Goal: Transaction & Acquisition: Purchase product/service

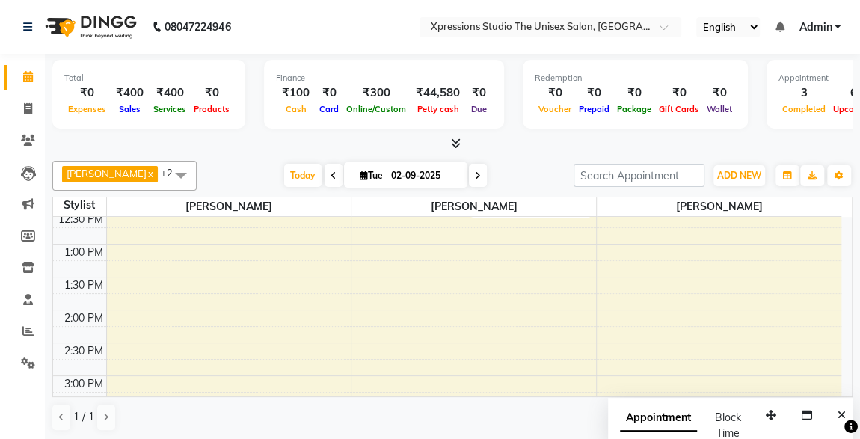
scroll to position [274, 0]
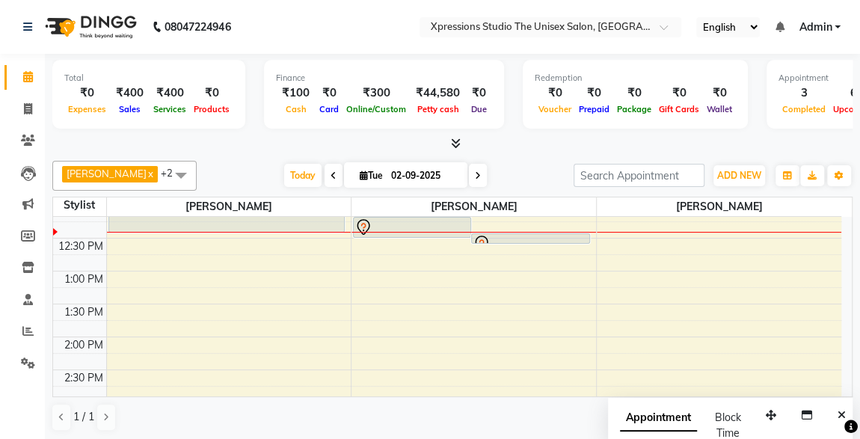
click at [626, 236] on div "8:00 AM 8:30 AM 9:00 AM 9:30 AM 10:00 AM 10:30 AM 11:00 AM 11:30 AM 12:00 PM 12…" at bounding box center [447, 435] width 788 height 986
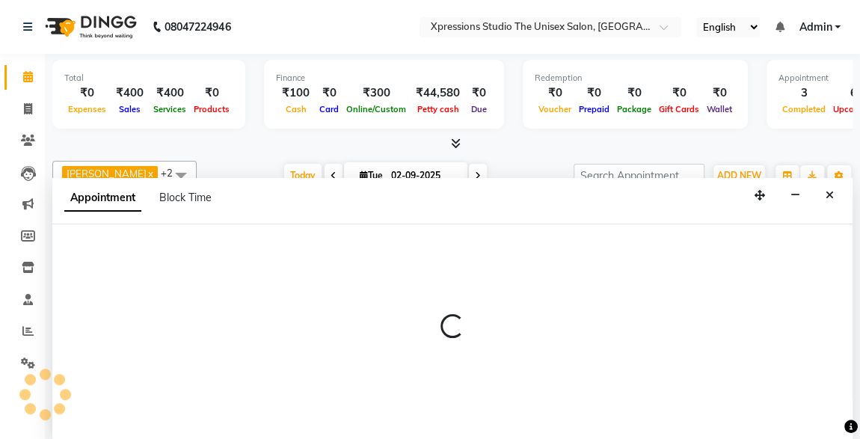
scroll to position [0, 0]
select select "57589"
select select "tentative"
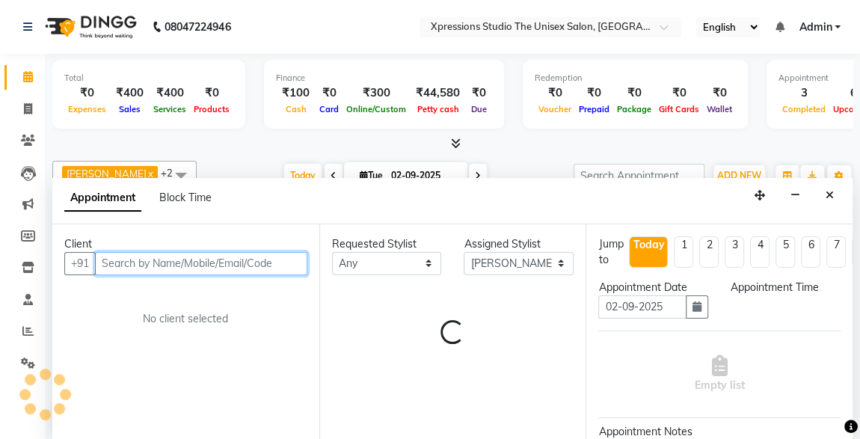
select select "750"
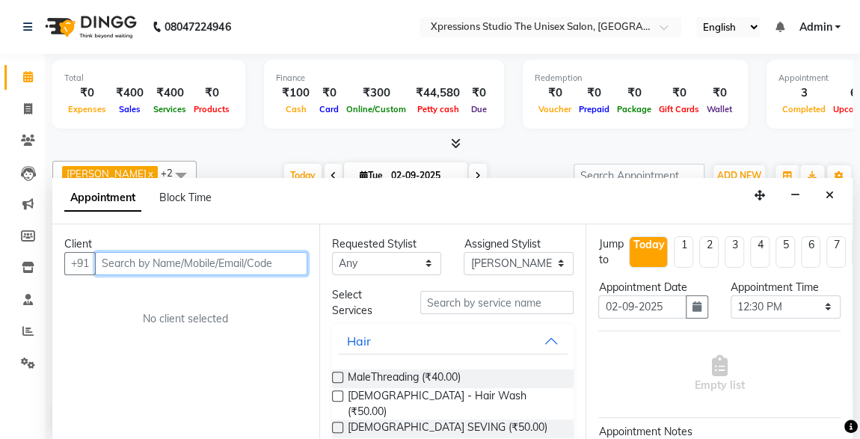
click at [202, 264] on input "text" at bounding box center [201, 263] width 212 height 23
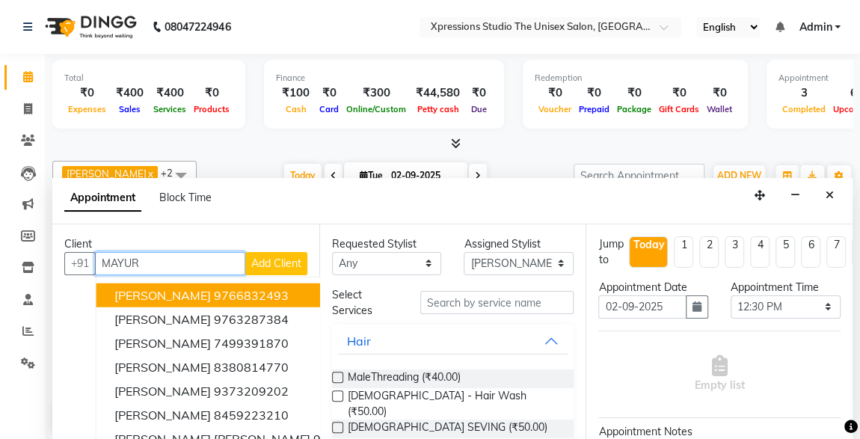
click at [270, 293] on ngb-highlight "9766832493" at bounding box center [251, 294] width 75 height 15
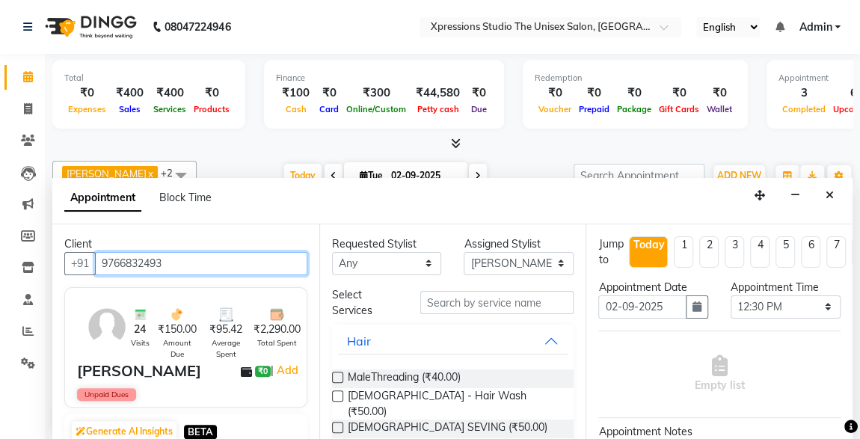
type input "9766832493"
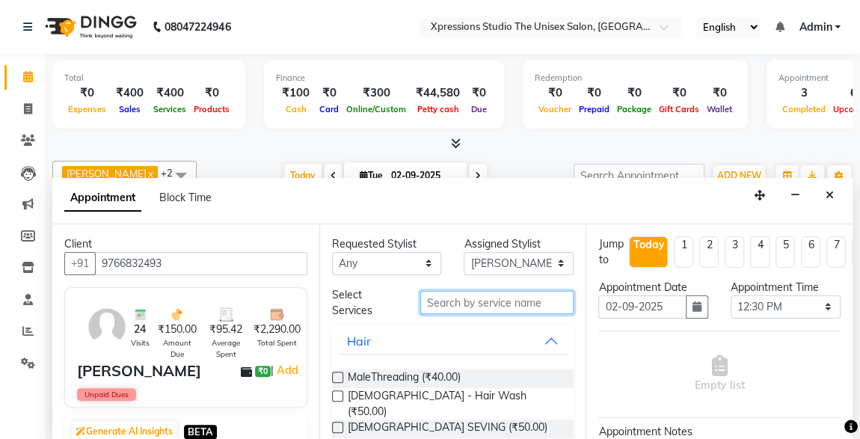
click at [470, 304] on input "text" at bounding box center [497, 302] width 154 height 23
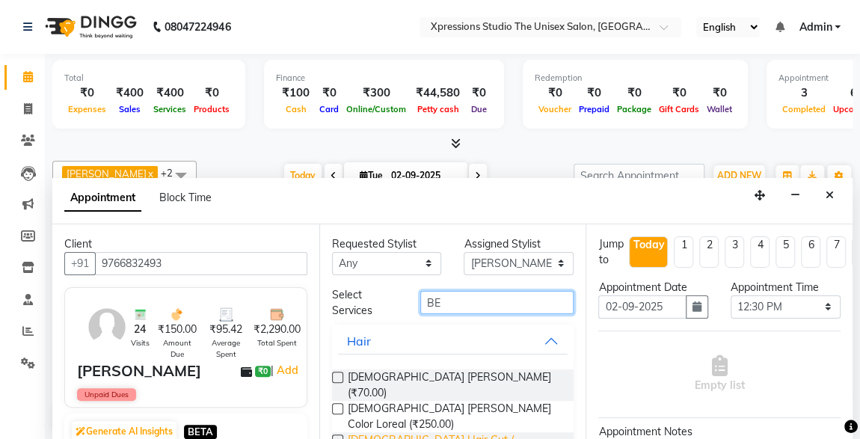
type input "BE"
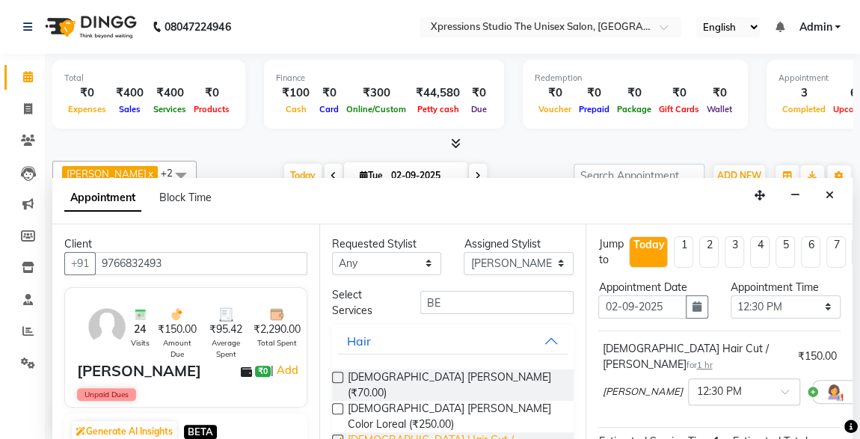
checkbox input "false"
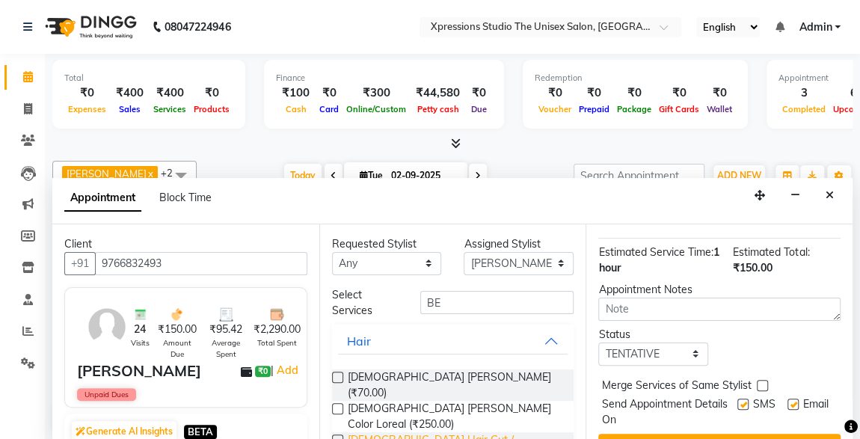
scroll to position [216, 0]
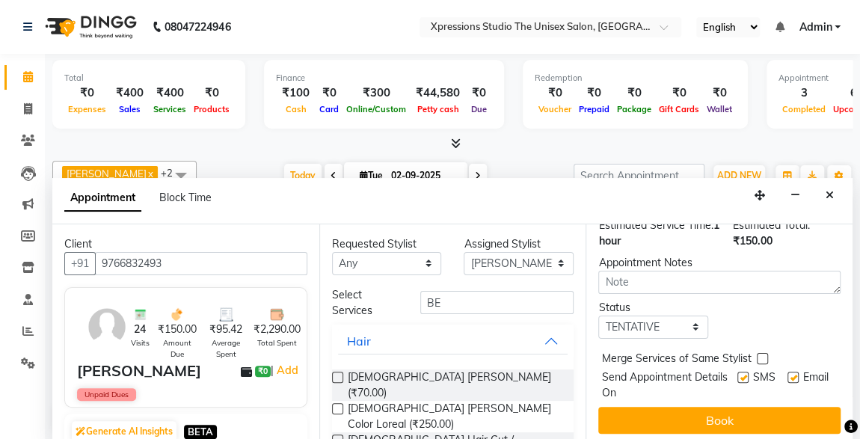
click at [737, 372] on label at bounding box center [742, 377] width 11 height 11
click at [737, 374] on input "checkbox" at bounding box center [742, 379] width 10 height 10
checkbox input "false"
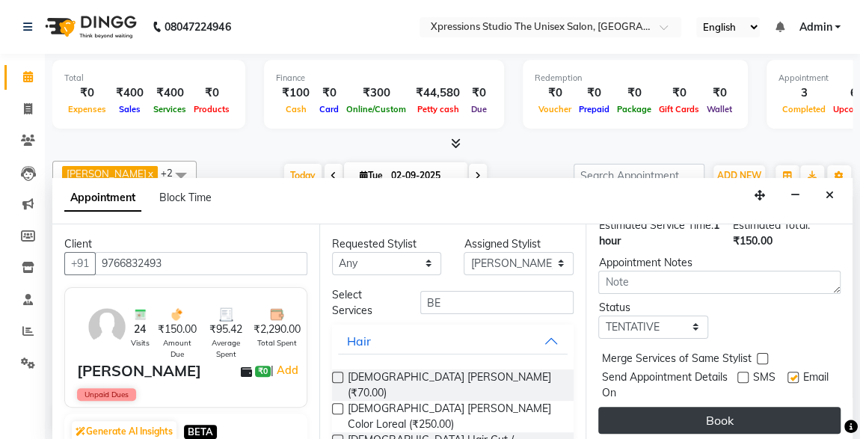
click at [748, 407] on button "Book" at bounding box center [719, 420] width 242 height 27
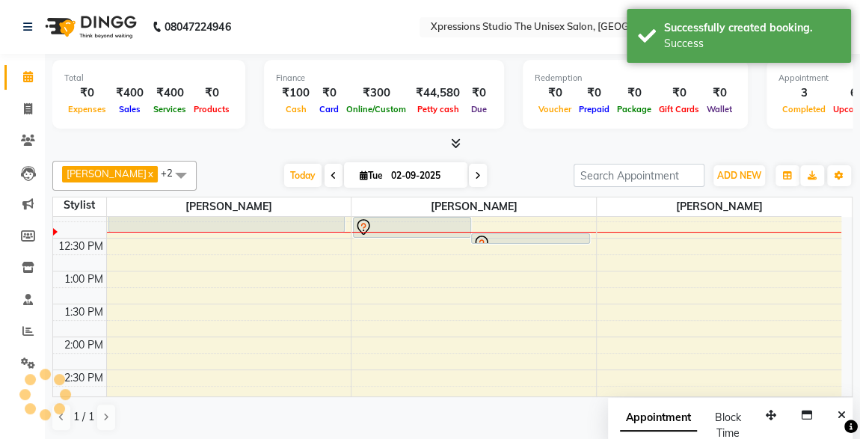
scroll to position [0, 0]
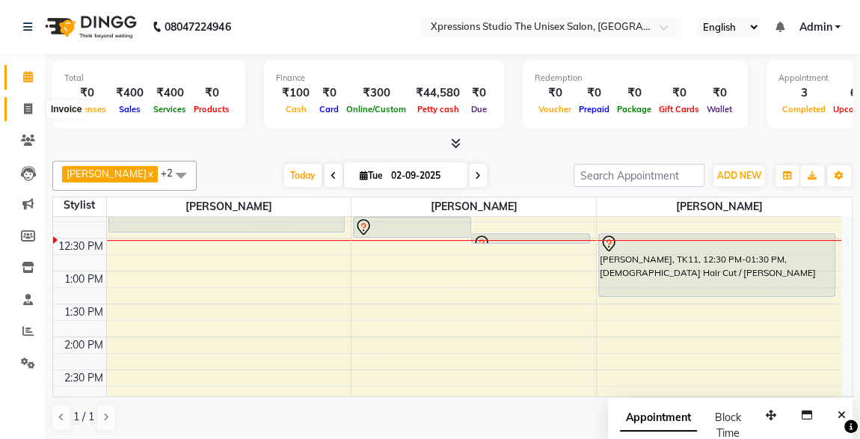
click at [28, 109] on icon at bounding box center [28, 108] width 8 height 11
select select "7003"
select select "service"
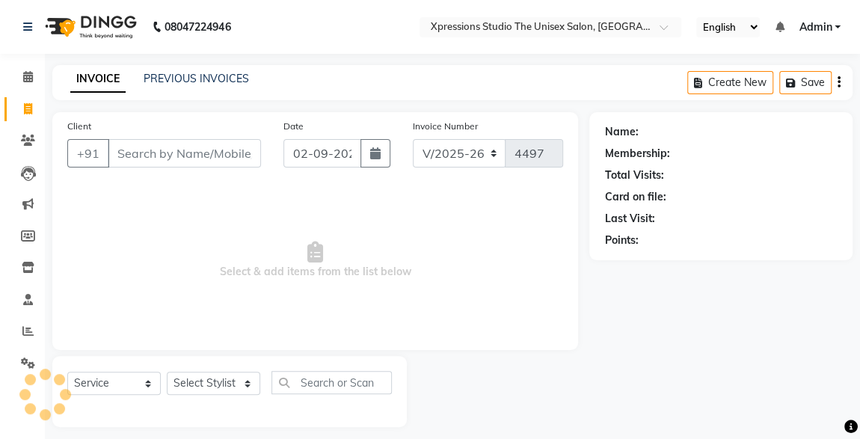
click at [189, 143] on input "Client" at bounding box center [184, 153] width 153 height 28
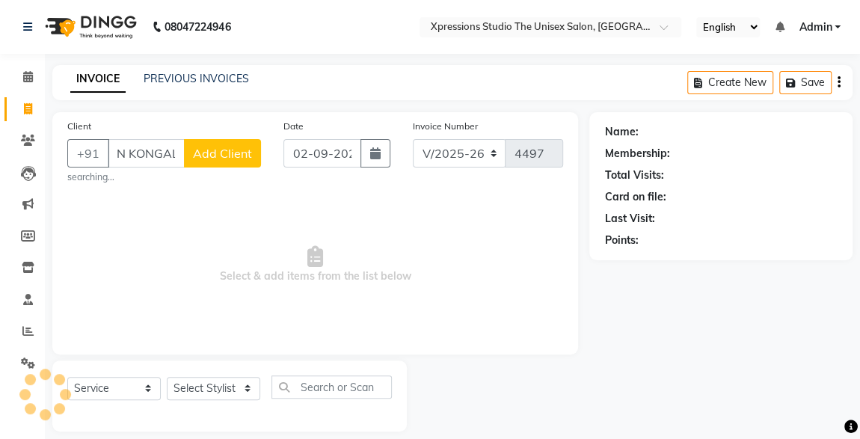
scroll to position [0, 50]
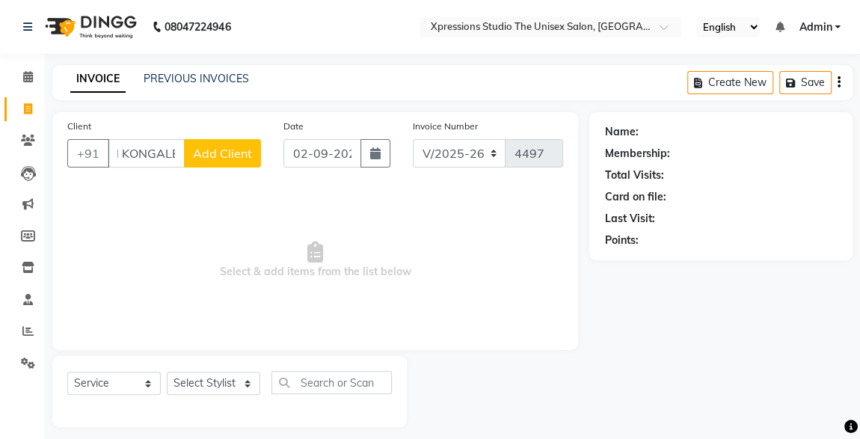
type input "ROSHAN KONGALE"
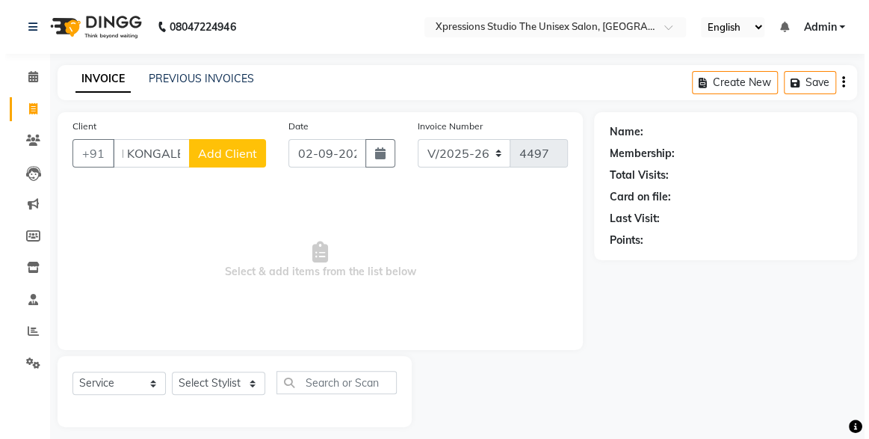
scroll to position [0, 0]
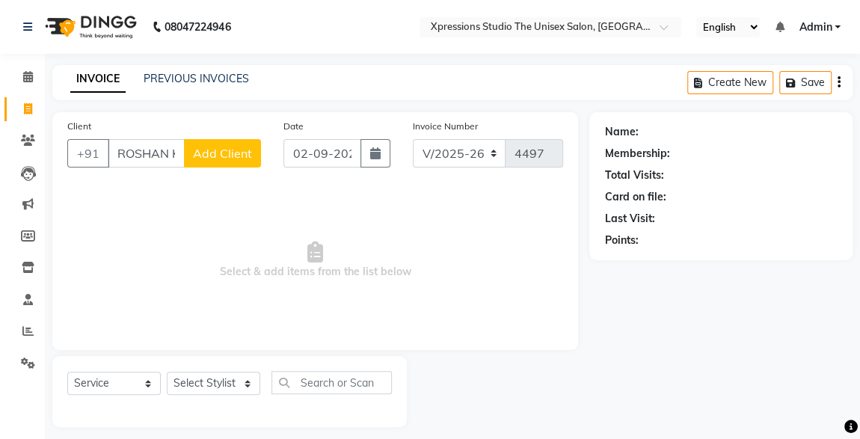
click at [215, 149] on span "Add Client" at bounding box center [222, 153] width 59 height 15
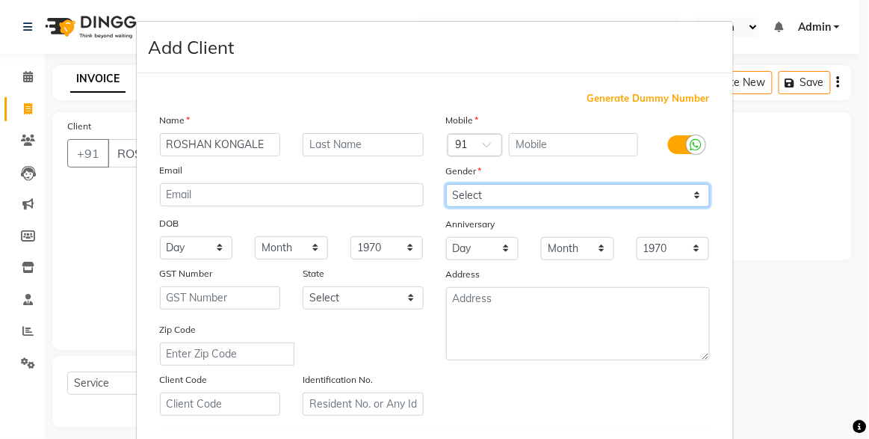
click at [490, 194] on select "Select [DEMOGRAPHIC_DATA] [DEMOGRAPHIC_DATA] Other Prefer Not To Say" at bounding box center [578, 195] width 264 height 23
select select "[DEMOGRAPHIC_DATA]"
click at [446, 184] on select "Select [DEMOGRAPHIC_DATA] [DEMOGRAPHIC_DATA] Other Prefer Not To Say" at bounding box center [578, 195] width 264 height 23
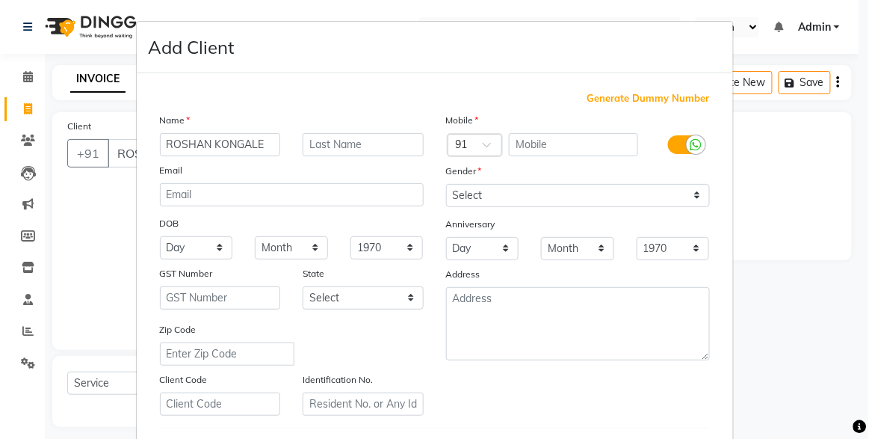
click at [751, 118] on ngb-modal-window "Add Client Generate Dummy Number Name ROSHAN KONGALE Email DOB Day 01 02 03 04 …" at bounding box center [434, 219] width 869 height 439
click at [599, 146] on input "text" at bounding box center [573, 144] width 129 height 23
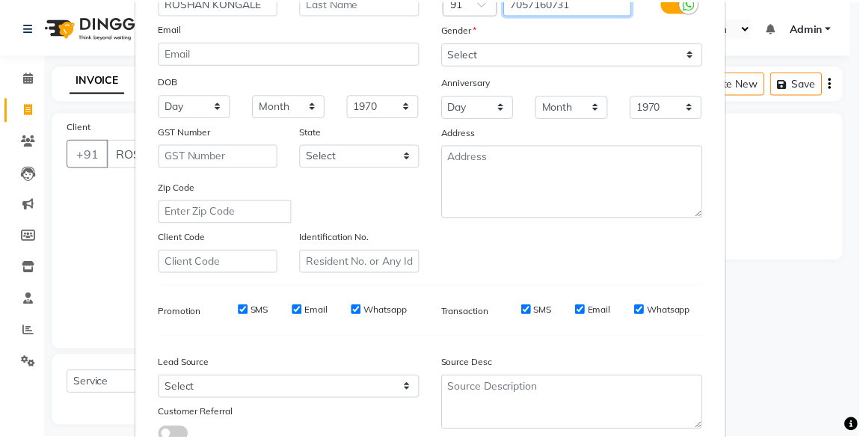
scroll to position [246, 0]
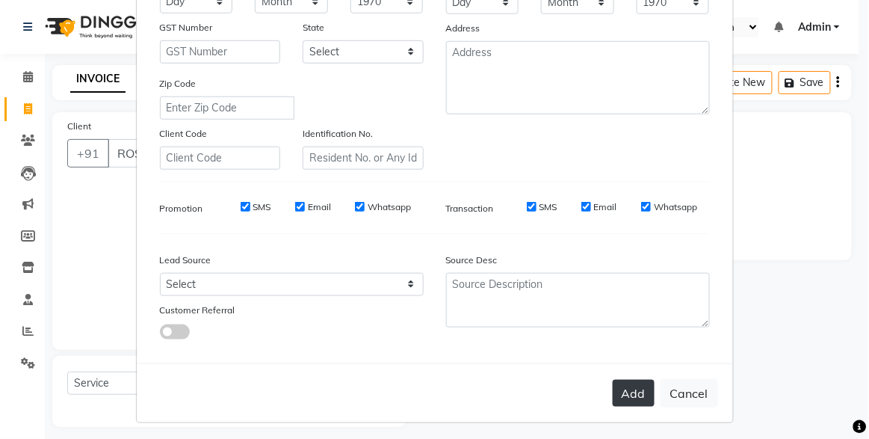
type input "7057160731"
click at [632, 392] on button "Add" at bounding box center [634, 393] width 42 height 27
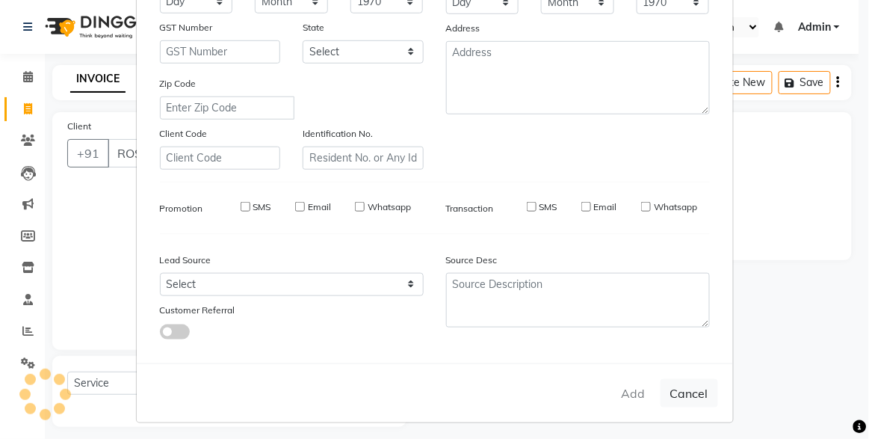
type input "7057160731"
select select
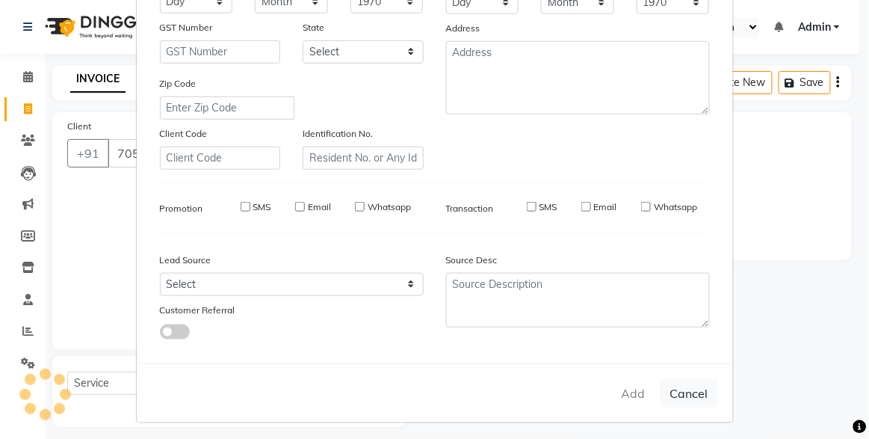
select select
checkbox input "false"
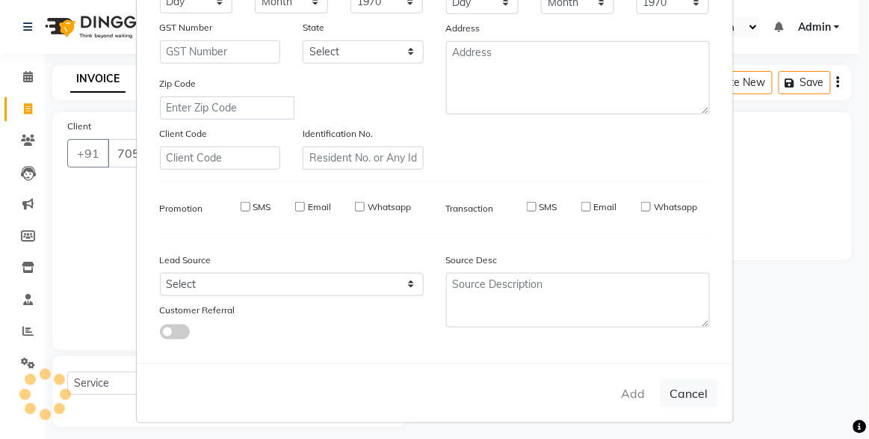
checkbox input "false"
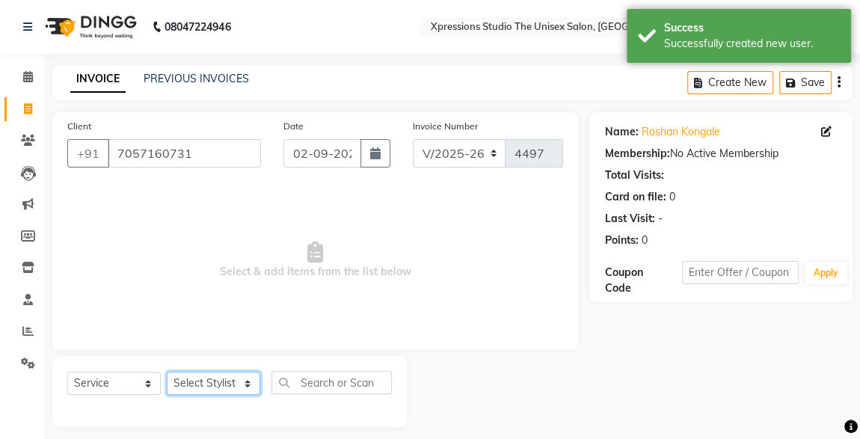
click at [230, 375] on select "Select Stylist [PERSON_NAME] [PERSON_NAME] [PERSON_NAME]" at bounding box center [213, 383] width 93 height 23
select select "57588"
click at [167, 372] on select "Select Stylist [PERSON_NAME] [PERSON_NAME] [PERSON_NAME]" at bounding box center [213, 383] width 93 height 23
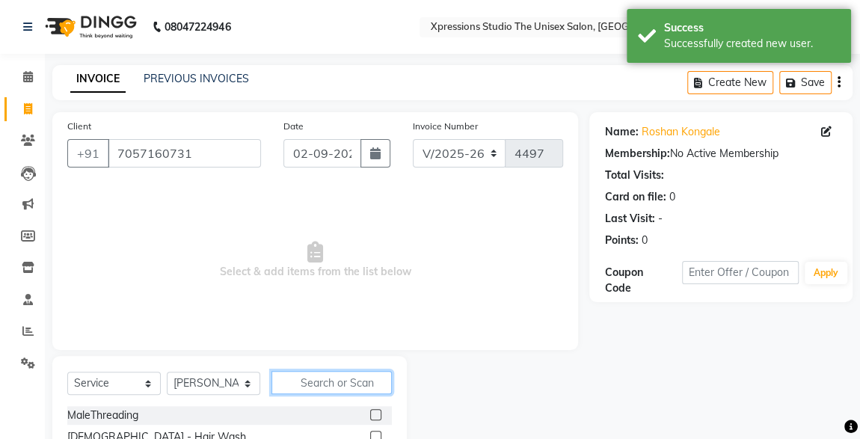
click at [356, 382] on input "text" at bounding box center [331, 382] width 120 height 23
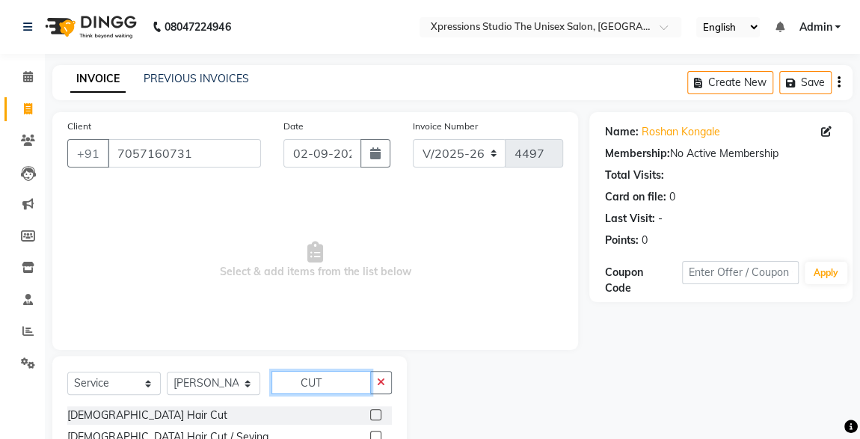
type input "CUT"
click at [370, 410] on label at bounding box center [375, 414] width 11 height 11
click at [370, 410] on input "checkbox" at bounding box center [375, 415] width 10 height 10
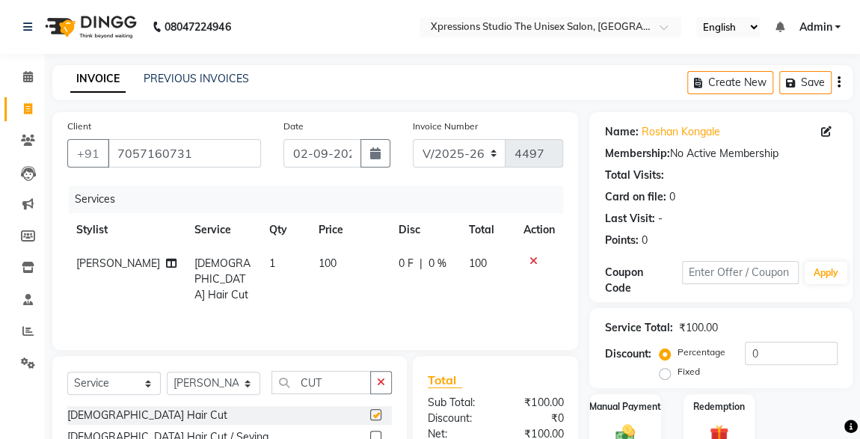
checkbox input "false"
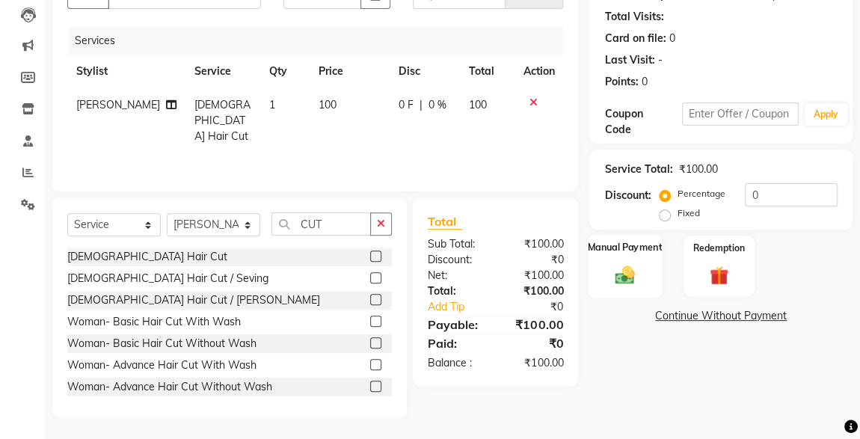
click at [624, 283] on img at bounding box center [625, 274] width 32 height 23
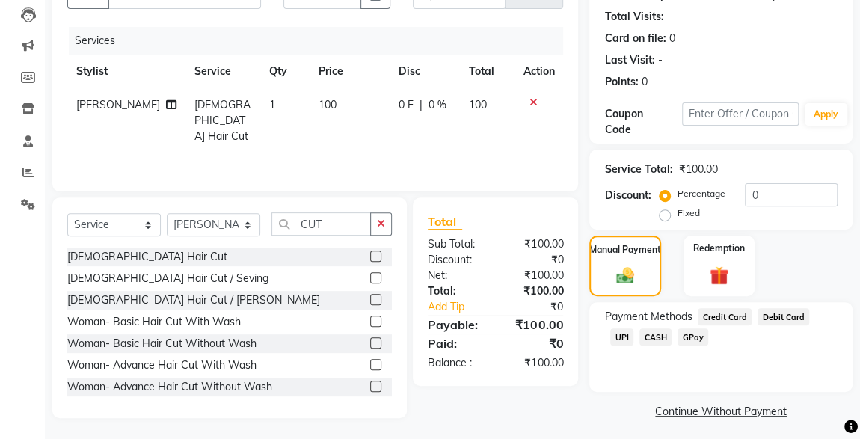
click at [639, 340] on span "CASH" at bounding box center [655, 336] width 32 height 17
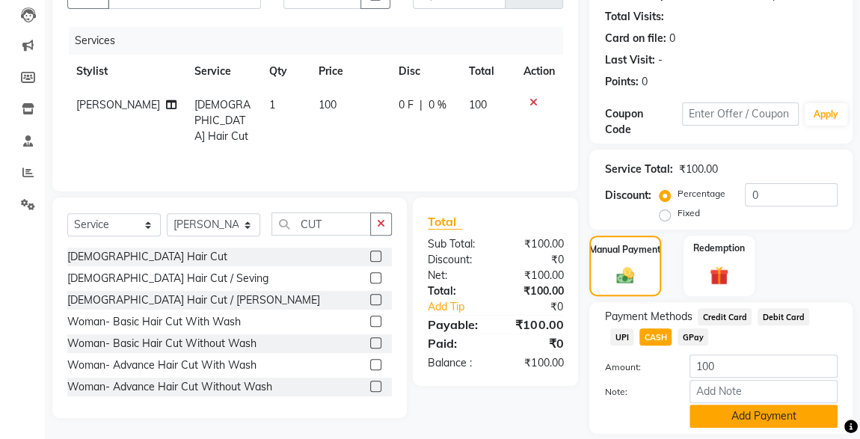
click at [740, 413] on button "Add Payment" at bounding box center [763, 415] width 148 height 23
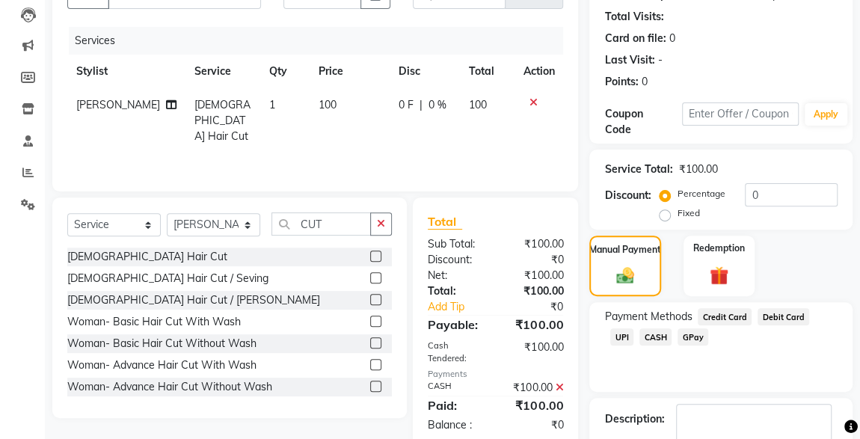
scroll to position [247, 0]
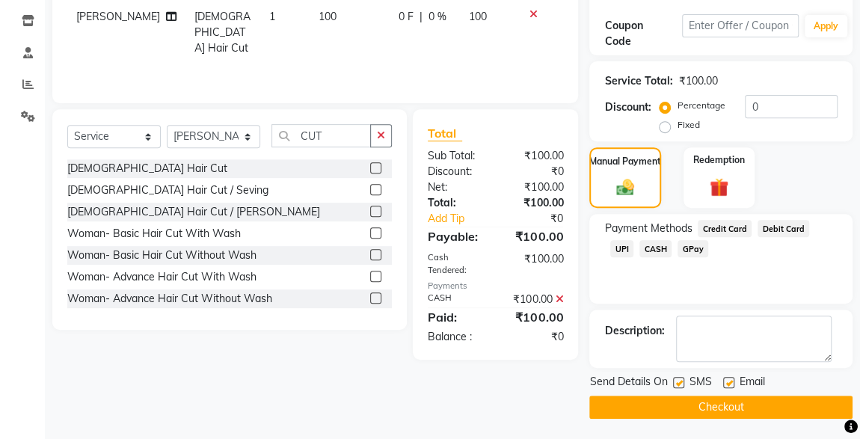
click at [733, 413] on button "Checkout" at bounding box center [720, 406] width 263 height 23
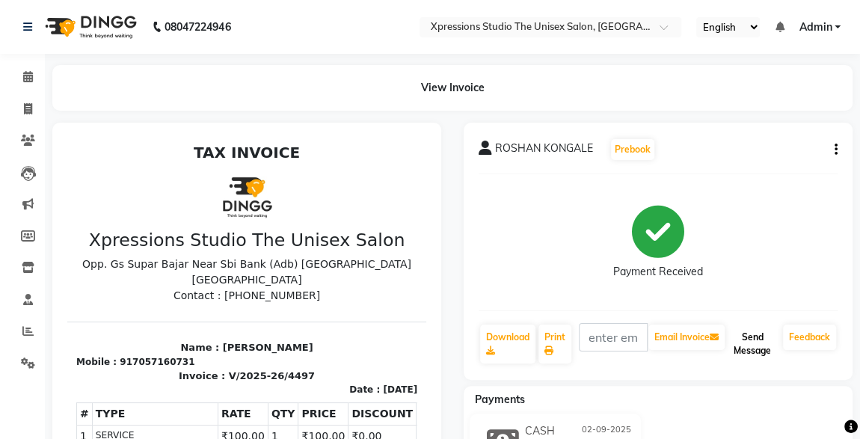
click at [750, 342] on button "Send Message" at bounding box center [751, 343] width 49 height 39
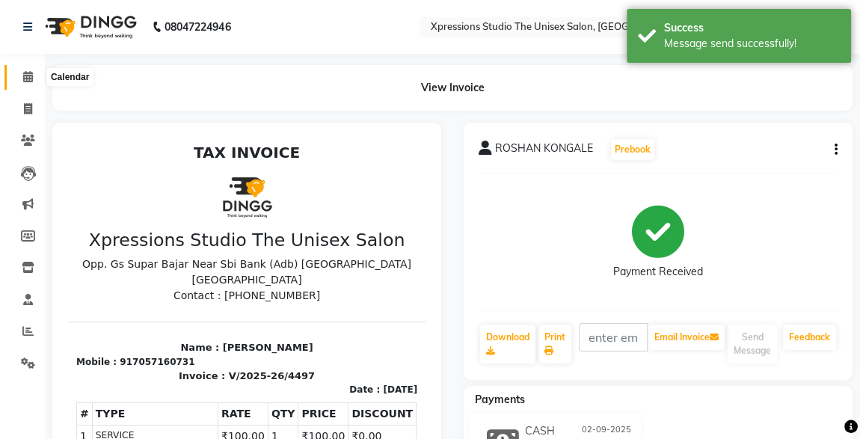
click at [24, 76] on icon at bounding box center [28, 76] width 10 height 11
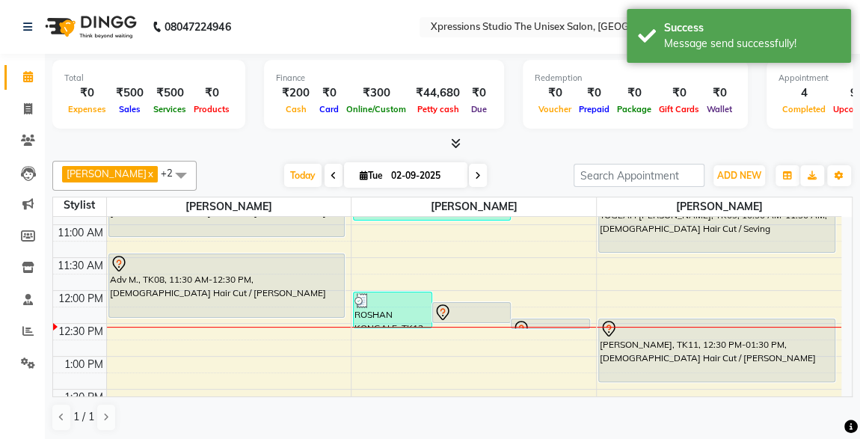
scroll to position [186, 0]
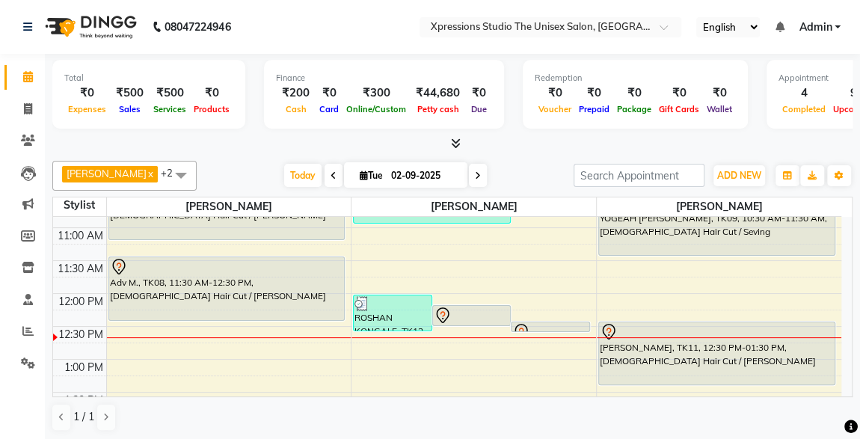
click at [739, 363] on div "[PERSON_NAME], TK11, 12:30 PM-01:30 PM, [DEMOGRAPHIC_DATA] Hair Cut / [PERSON_N…" at bounding box center [716, 353] width 235 height 62
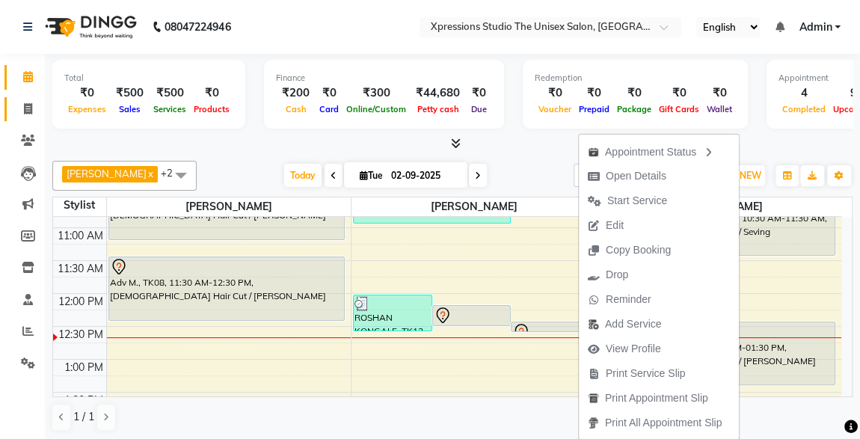
click at [19, 99] on link "Invoice" at bounding box center [22, 109] width 36 height 25
select select "service"
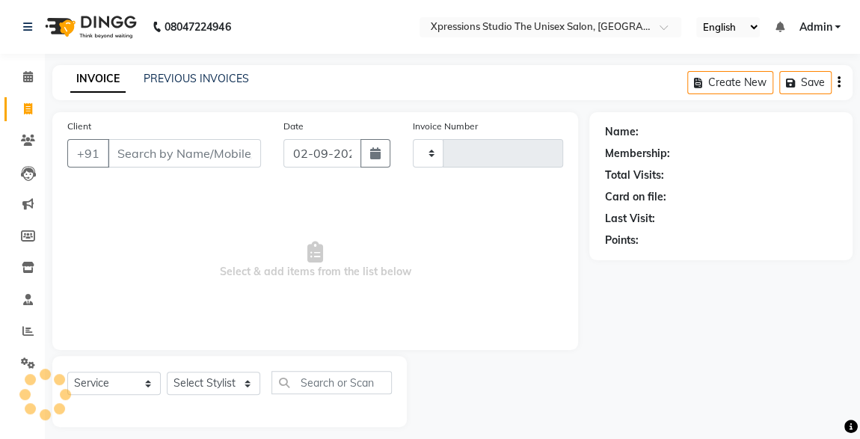
type input "4498"
select select "7003"
click at [150, 153] on input "Client" at bounding box center [184, 153] width 153 height 28
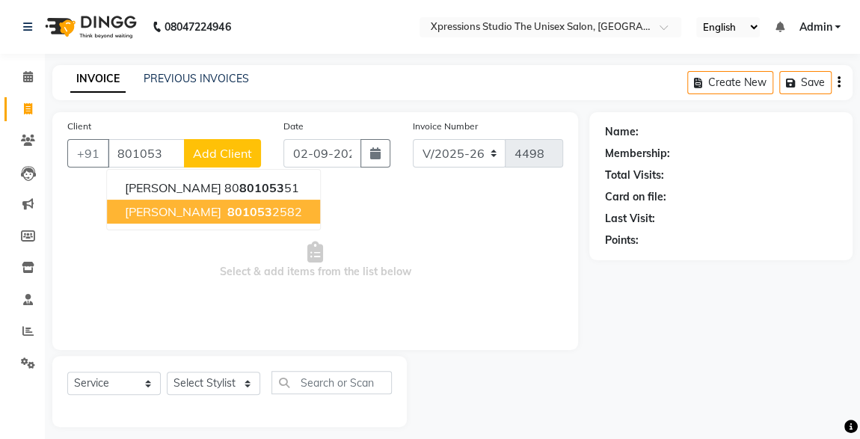
click at [161, 212] on span "[PERSON_NAME]" at bounding box center [173, 211] width 96 height 15
type input "8010532582"
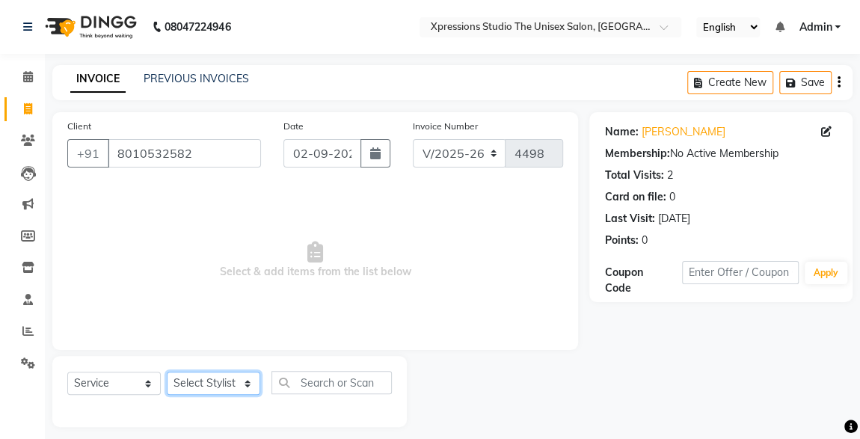
drag, startPoint x: 208, startPoint y: 387, endPoint x: 234, endPoint y: 345, distance: 48.7
click at [234, 345] on div "Client [PHONE_NUMBER] Date [DATE] Invoice Number V/2025 V/[PHONE_NUMBER] Select…" at bounding box center [315, 269] width 548 height 315
select select "57589"
click at [167, 372] on select "Select Stylist [PERSON_NAME] [PERSON_NAME] [PERSON_NAME]" at bounding box center [213, 383] width 93 height 23
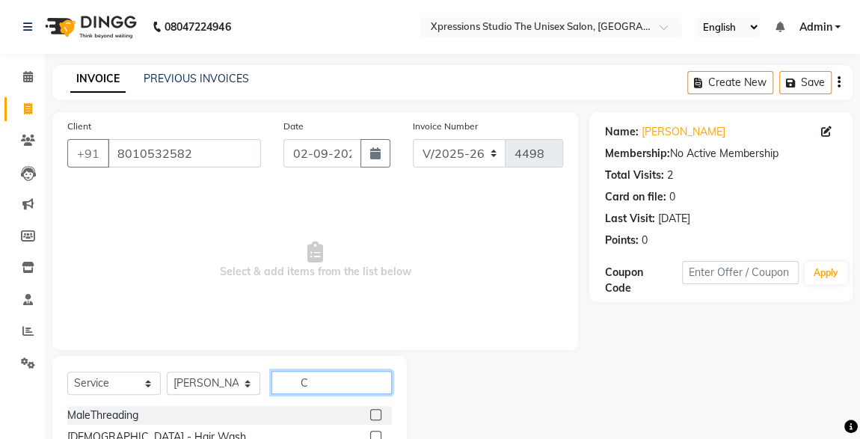
click at [312, 372] on input "C" at bounding box center [331, 382] width 120 height 23
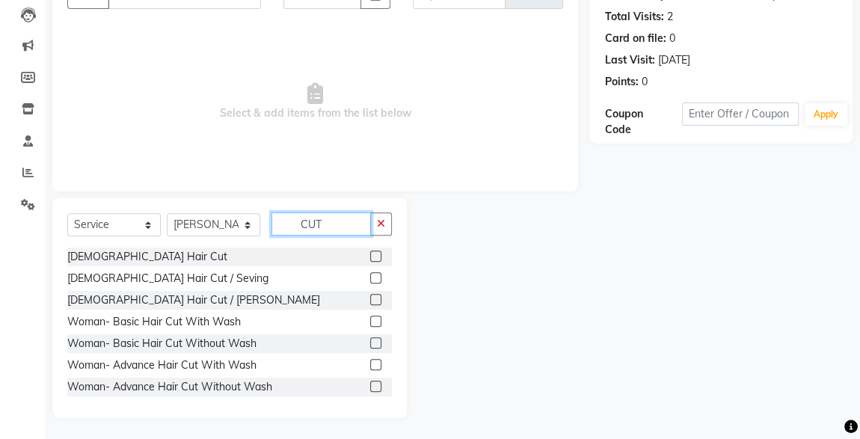
type input "CUT"
click at [370, 256] on label at bounding box center [375, 255] width 11 height 11
click at [370, 256] on input "checkbox" at bounding box center [375, 257] width 10 height 10
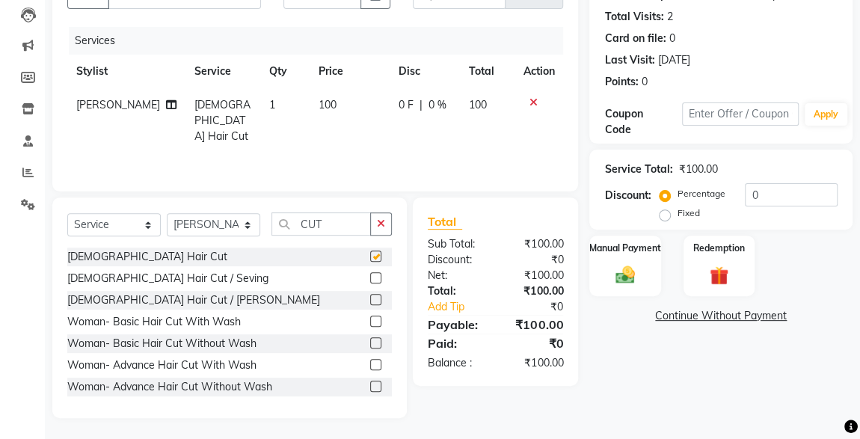
checkbox input "false"
click at [618, 268] on img at bounding box center [624, 275] width 31 height 22
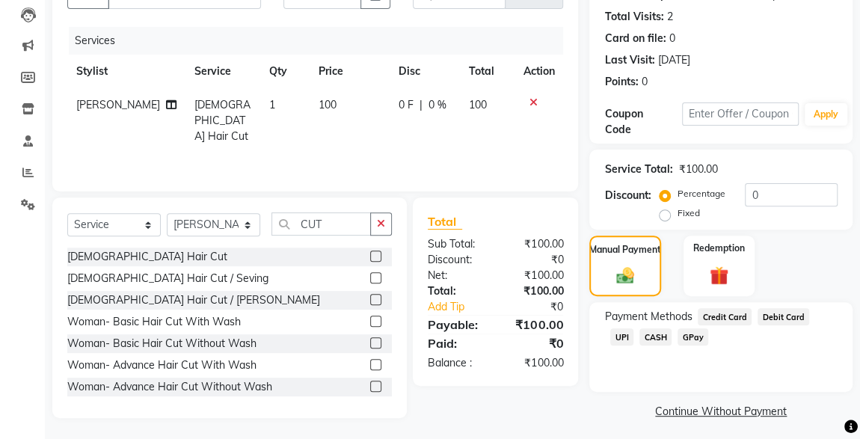
click at [633, 328] on span "UPI" at bounding box center [621, 336] width 23 height 17
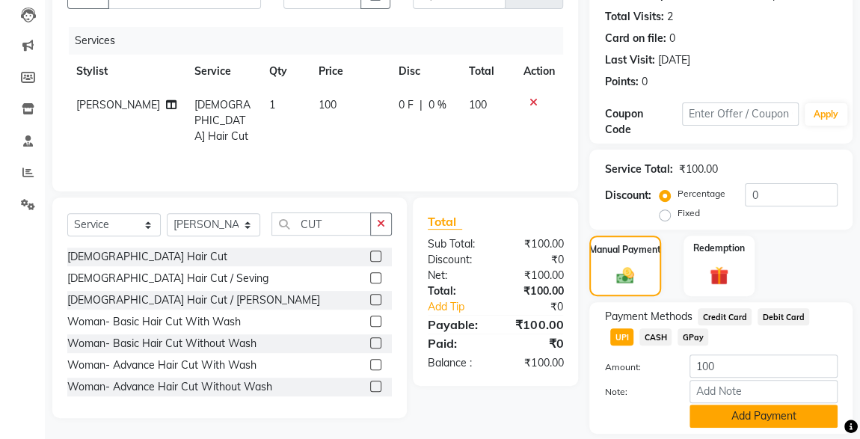
click at [769, 419] on button "Add Payment" at bounding box center [763, 415] width 148 height 23
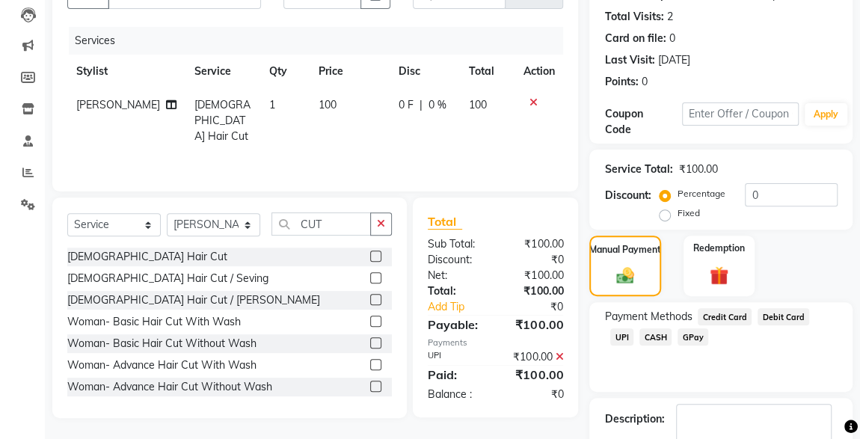
scroll to position [247, 0]
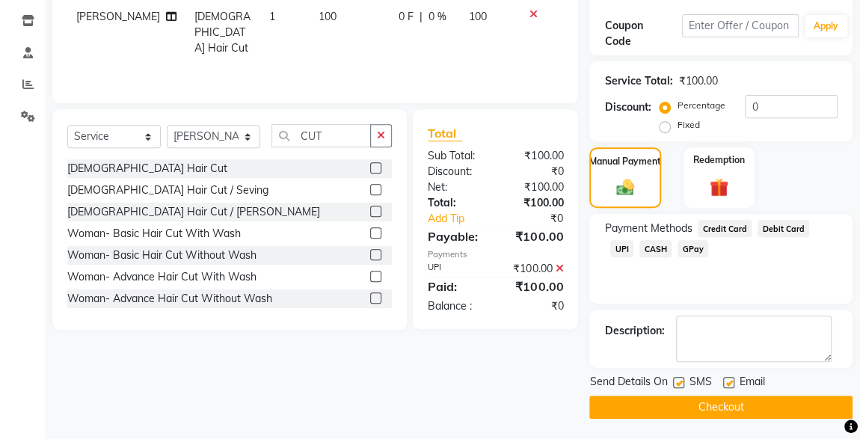
click at [679, 381] on label at bounding box center [678, 382] width 11 height 11
click at [679, 381] on input "checkbox" at bounding box center [678, 383] width 10 height 10
checkbox input "false"
click at [706, 398] on button "Checkout" at bounding box center [720, 406] width 263 height 23
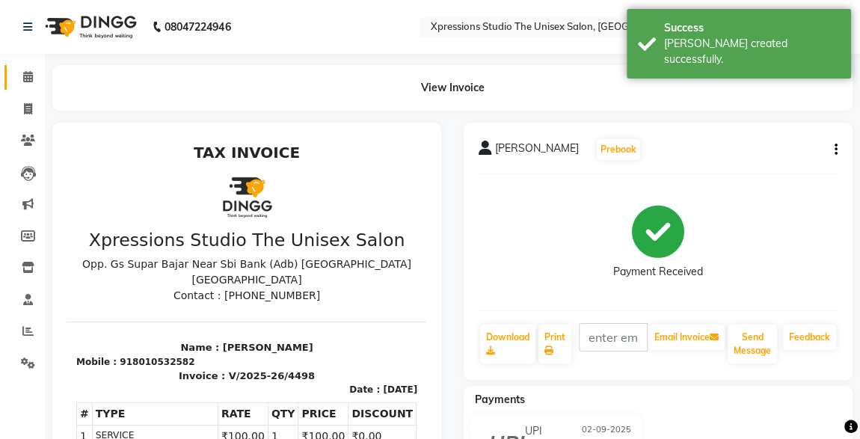
click at [34, 71] on span at bounding box center [28, 77] width 26 height 17
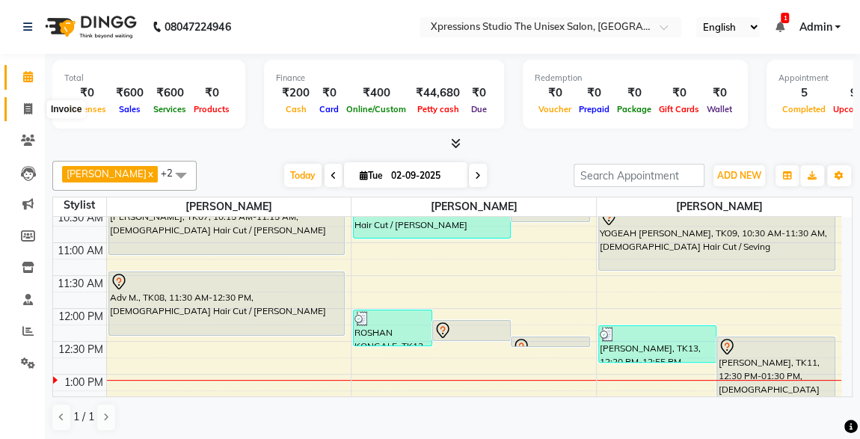
click at [16, 105] on span at bounding box center [28, 109] width 26 height 17
select select "service"
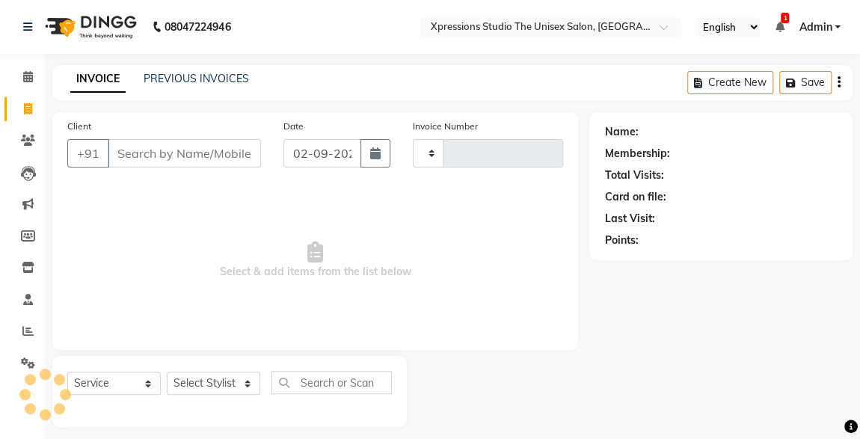
type input "4499"
select select "7003"
click at [167, 156] on input "Client" at bounding box center [184, 153] width 153 height 28
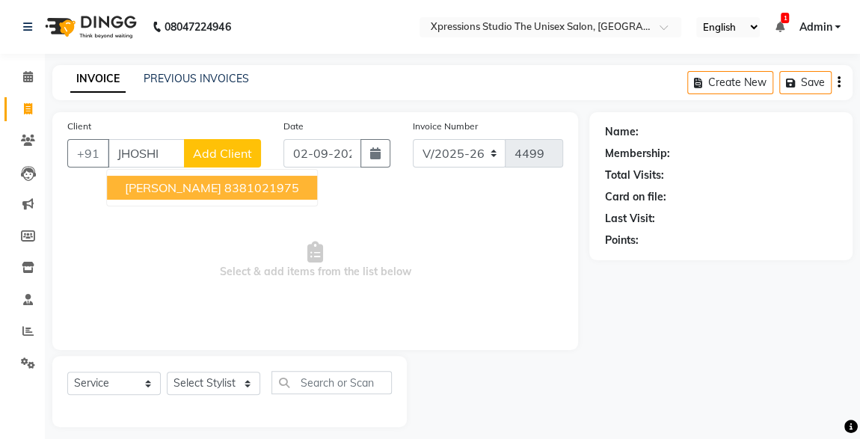
type input "JHOSHI"
